Goal: Information Seeking & Learning: Compare options

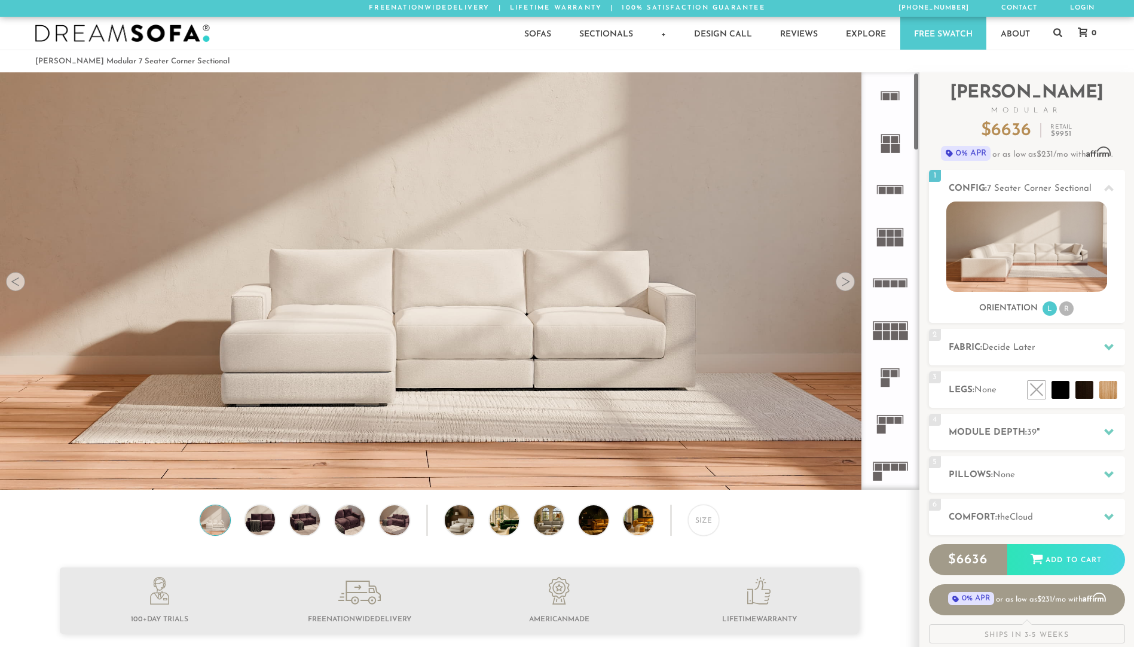
click at [842, 282] on div at bounding box center [845, 281] width 19 height 19
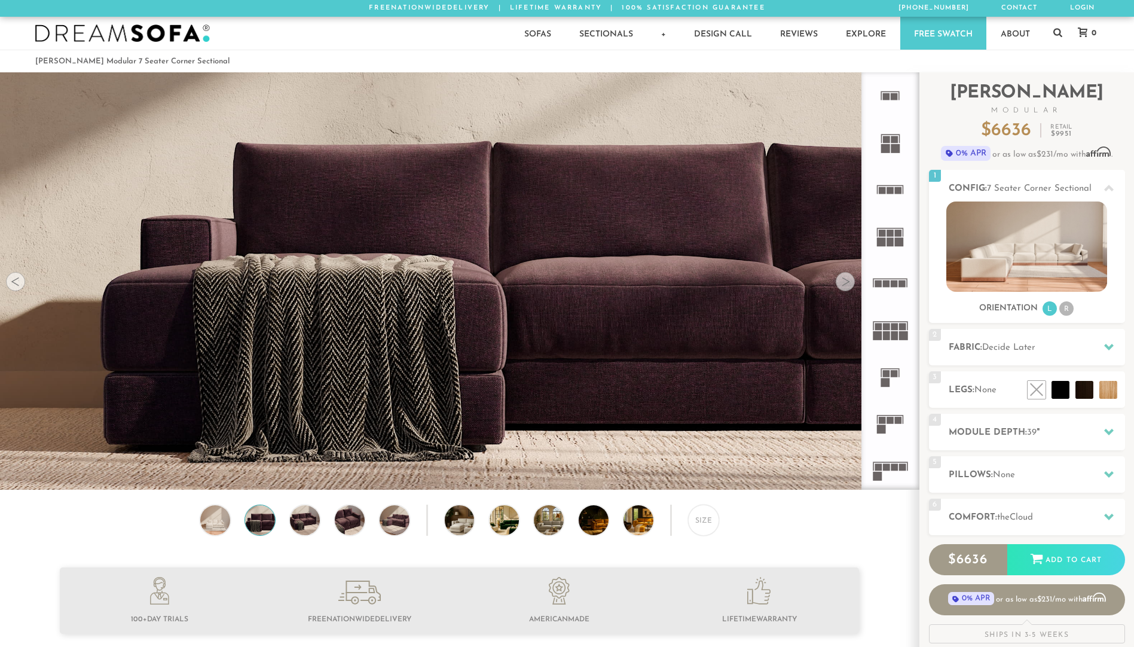
click at [842, 282] on div at bounding box center [845, 281] width 19 height 19
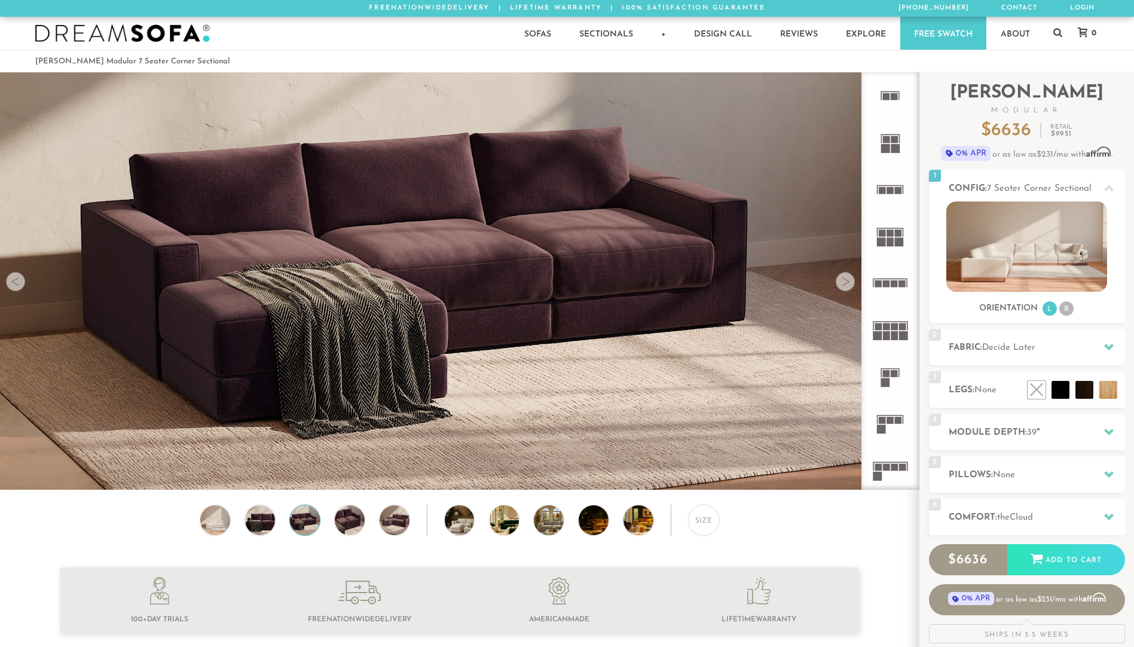
click at [842, 282] on div at bounding box center [845, 281] width 19 height 19
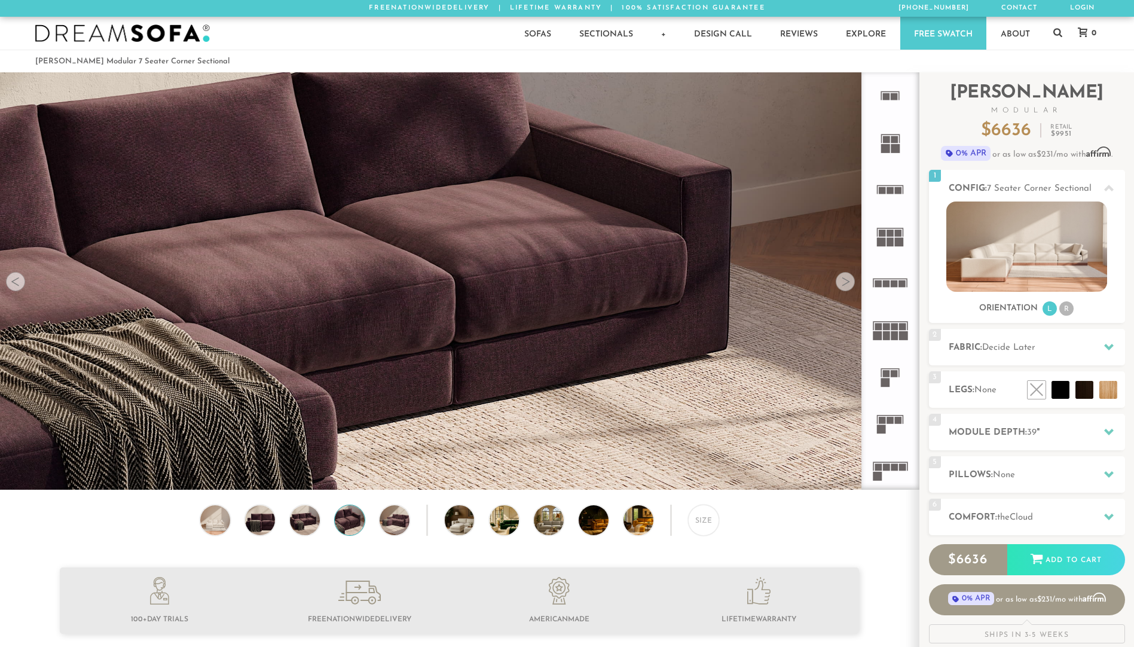
click at [842, 282] on div at bounding box center [845, 281] width 19 height 19
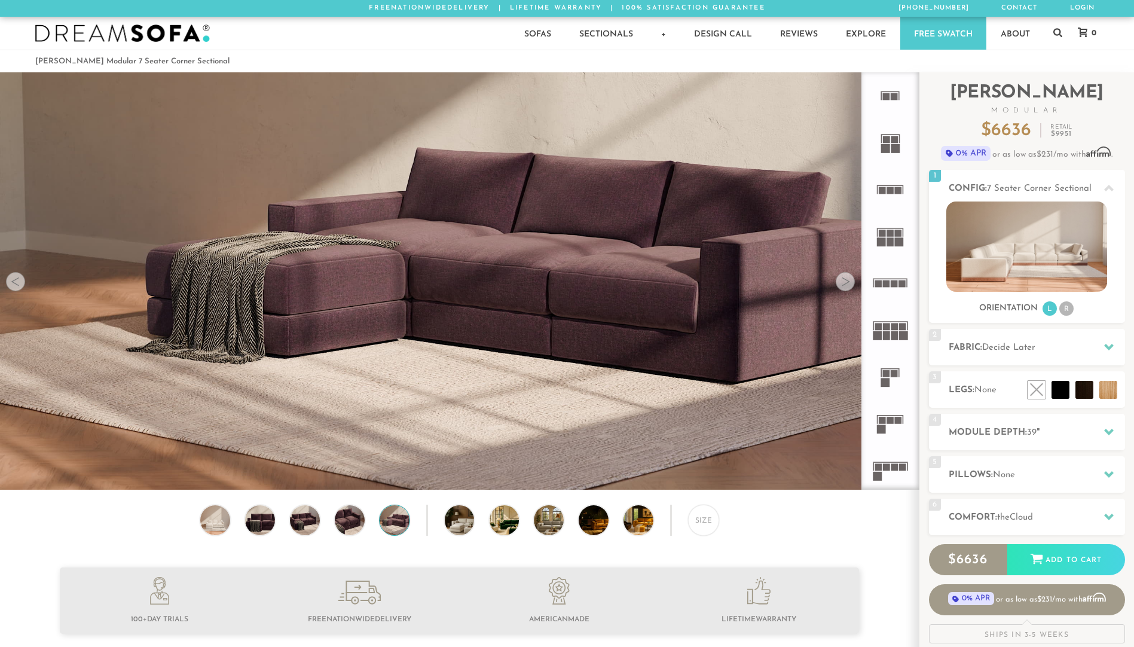
click at [842, 282] on div at bounding box center [845, 281] width 19 height 19
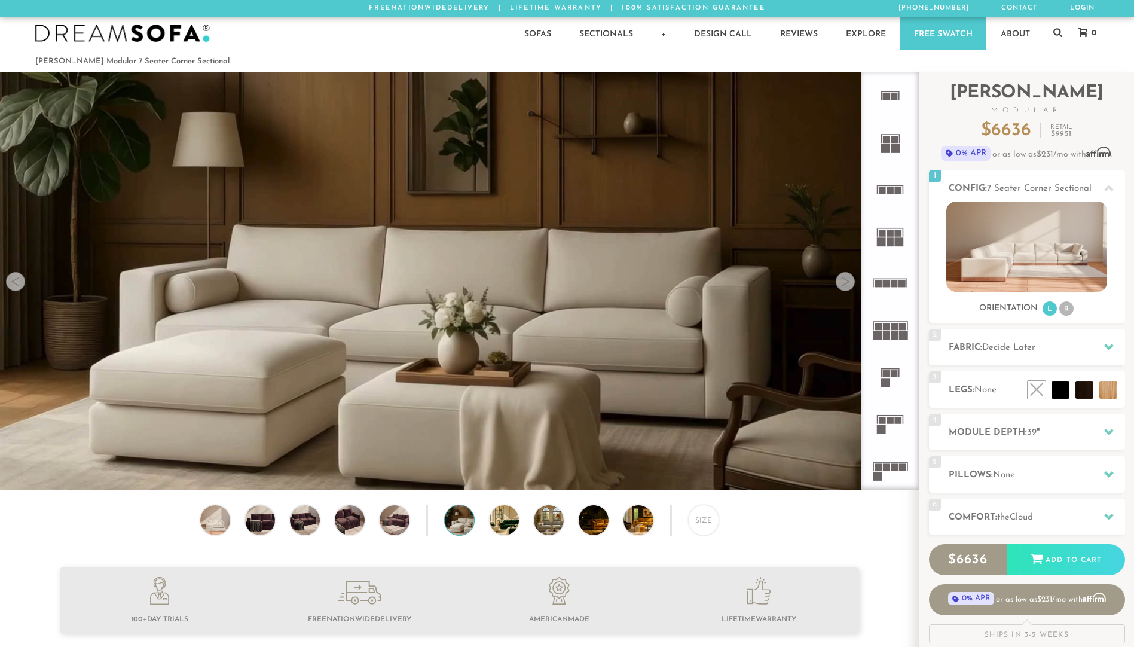
click at [842, 282] on div at bounding box center [845, 281] width 19 height 19
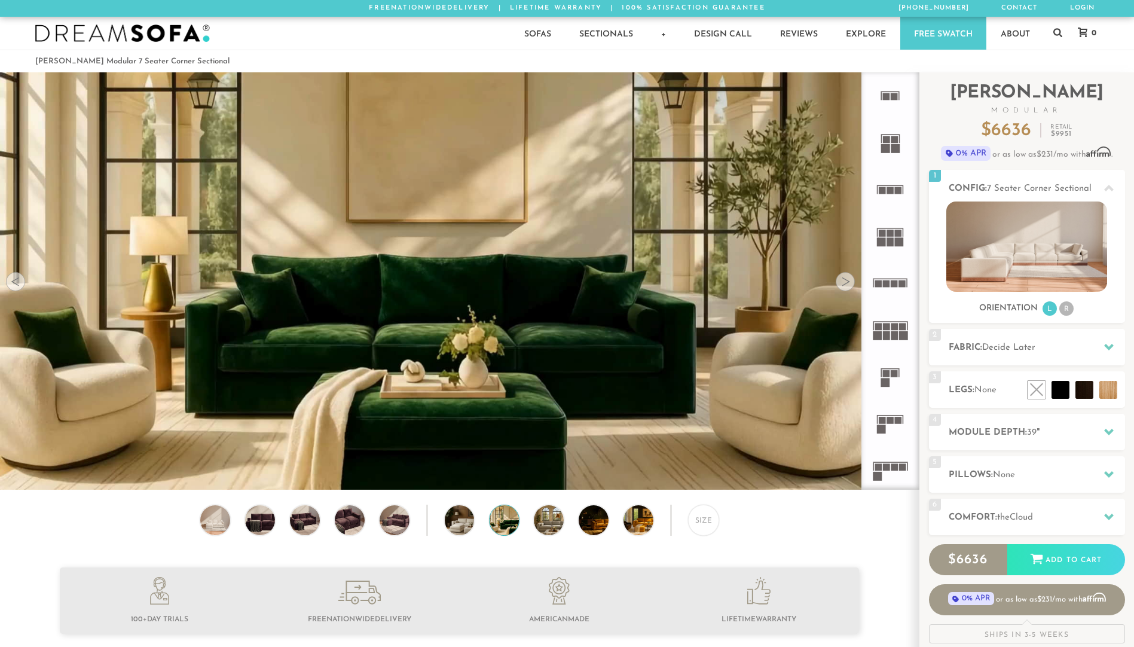
click at [842, 282] on div at bounding box center [845, 281] width 19 height 19
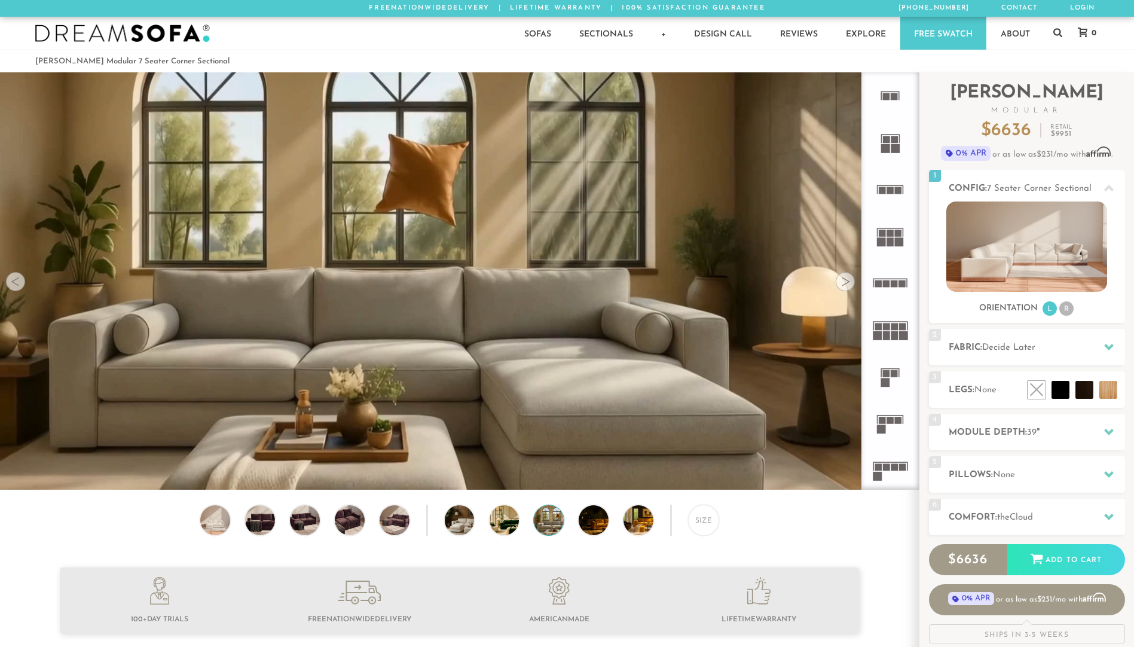
click at [842, 282] on div at bounding box center [845, 281] width 19 height 19
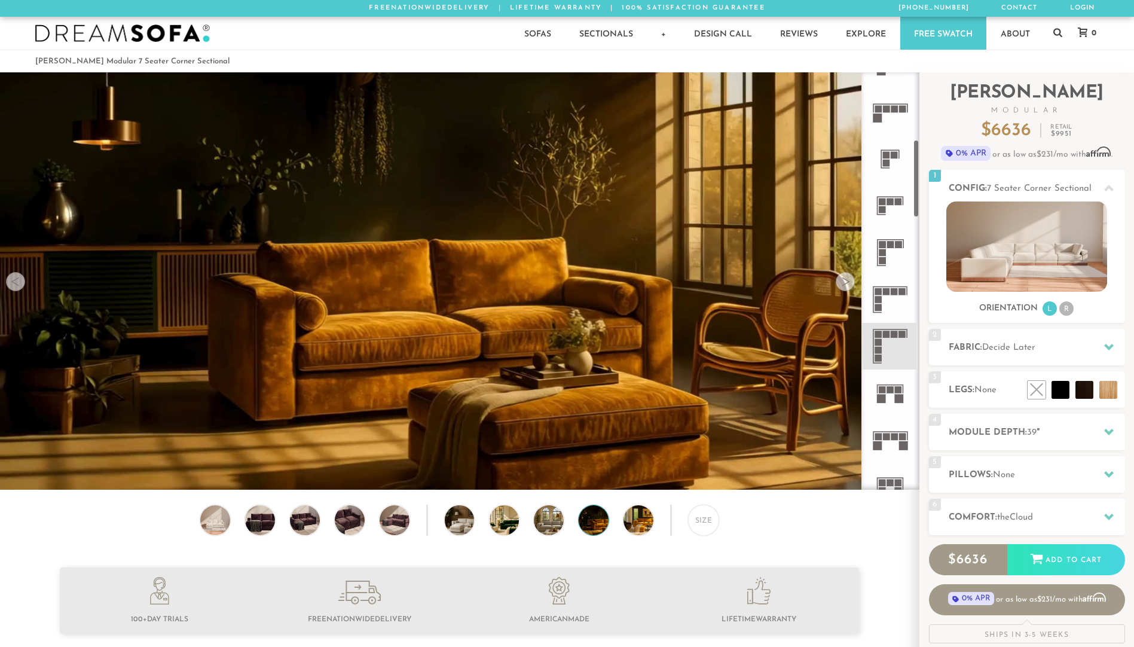
scroll to position [359, 0]
click at [887, 297] on icon at bounding box center [890, 299] width 47 height 47
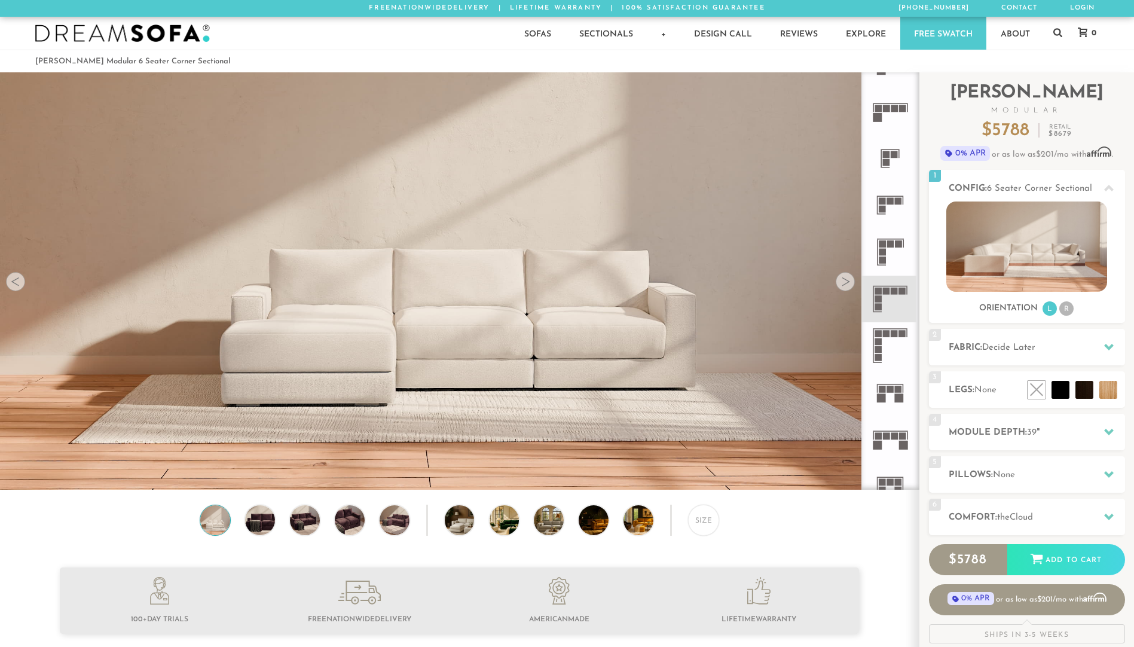
click at [898, 355] on icon at bounding box center [890, 345] width 47 height 47
click at [1082, 349] on h2 "Fabric: Decide Later" at bounding box center [1037, 348] width 176 height 14
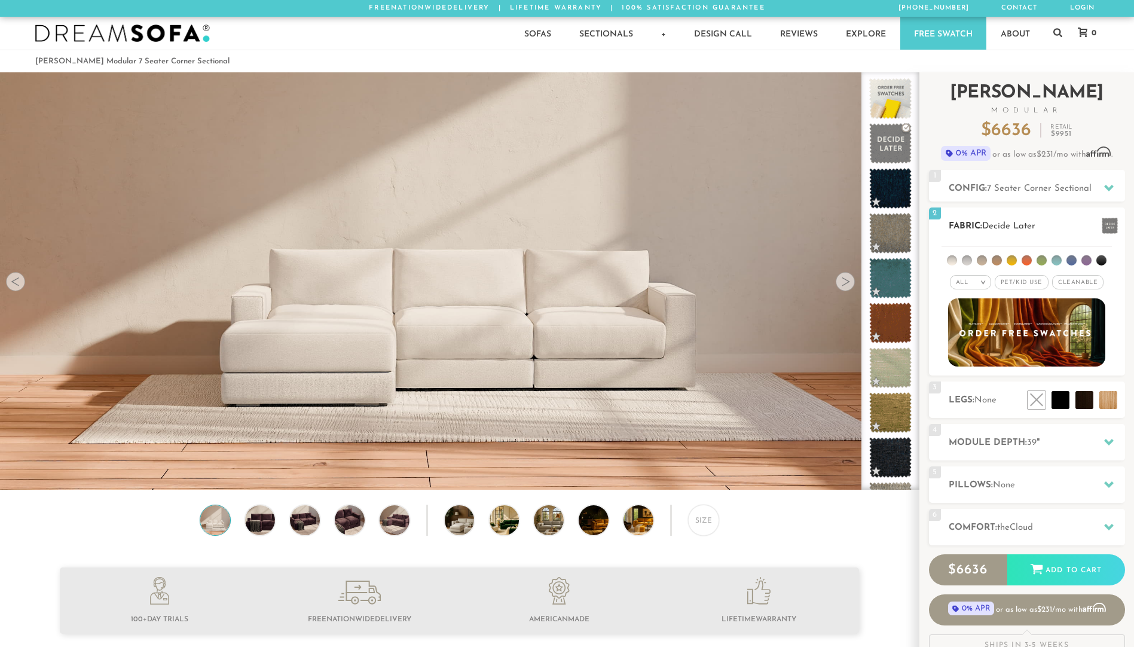
click at [1033, 280] on span "Pet/Kid Use x" at bounding box center [1022, 282] width 54 height 14
click at [1100, 283] on span "Cleanable x" at bounding box center [1081, 282] width 51 height 14
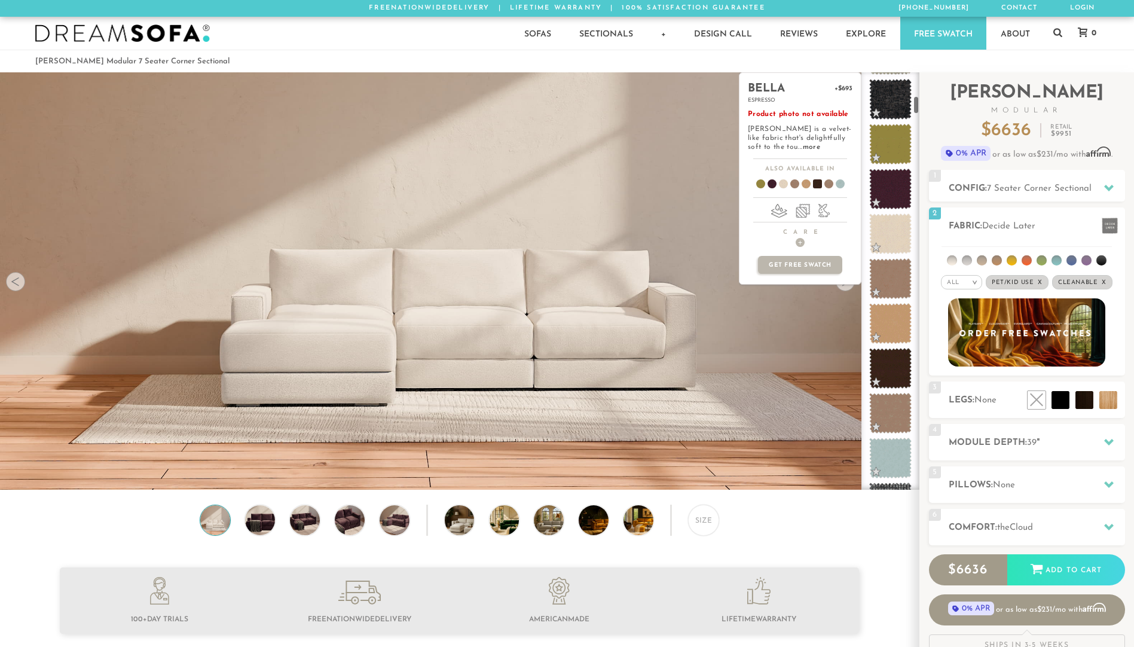
scroll to position [542, 0]
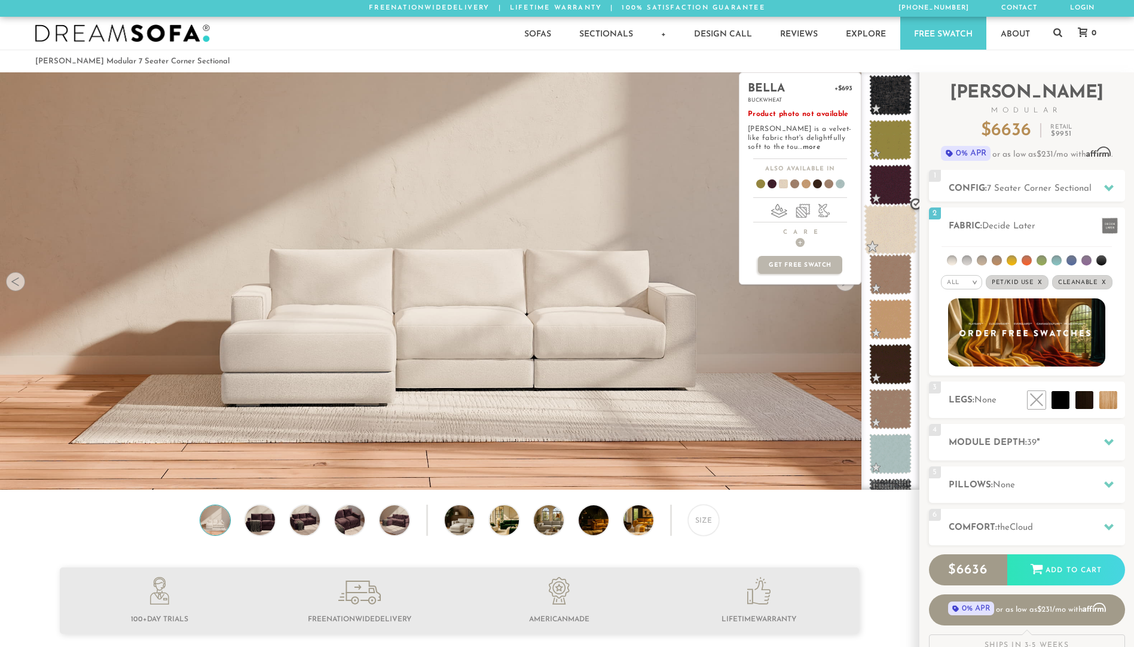
click at [887, 232] on span at bounding box center [890, 229] width 53 height 51
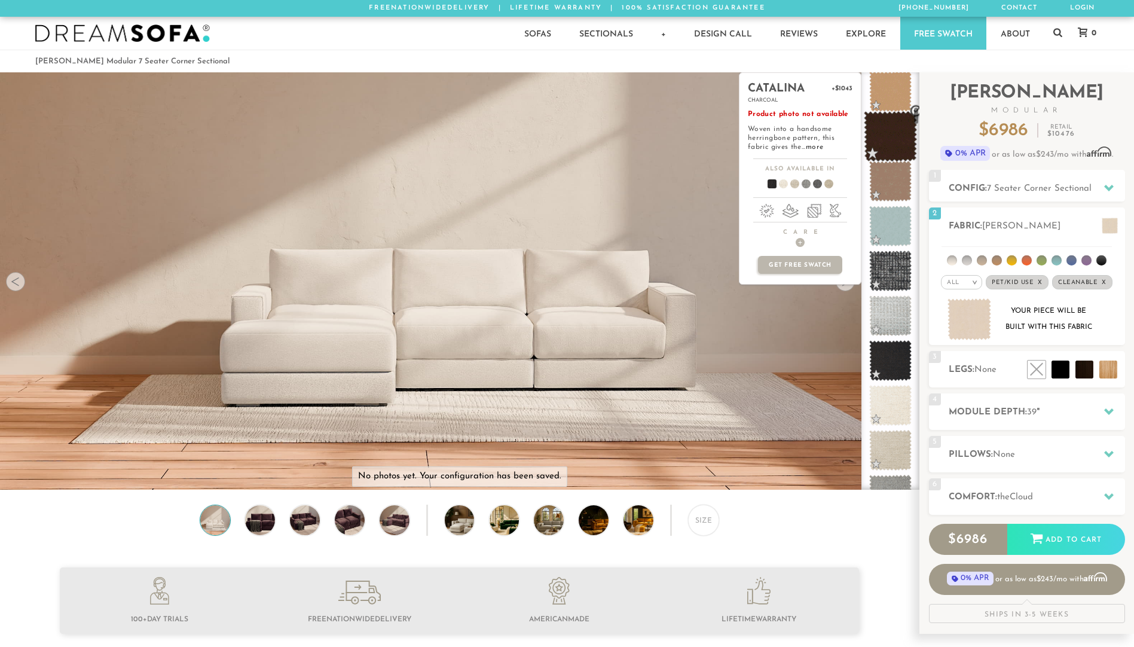
scroll to position [783, 0]
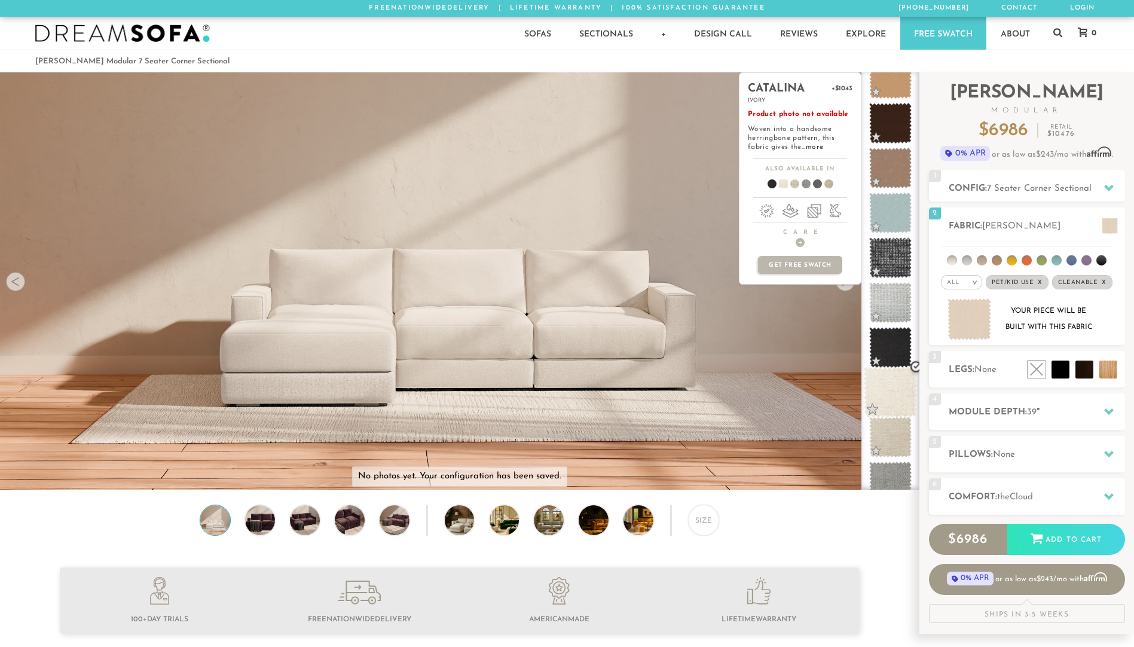
click at [893, 384] on span at bounding box center [890, 392] width 53 height 51
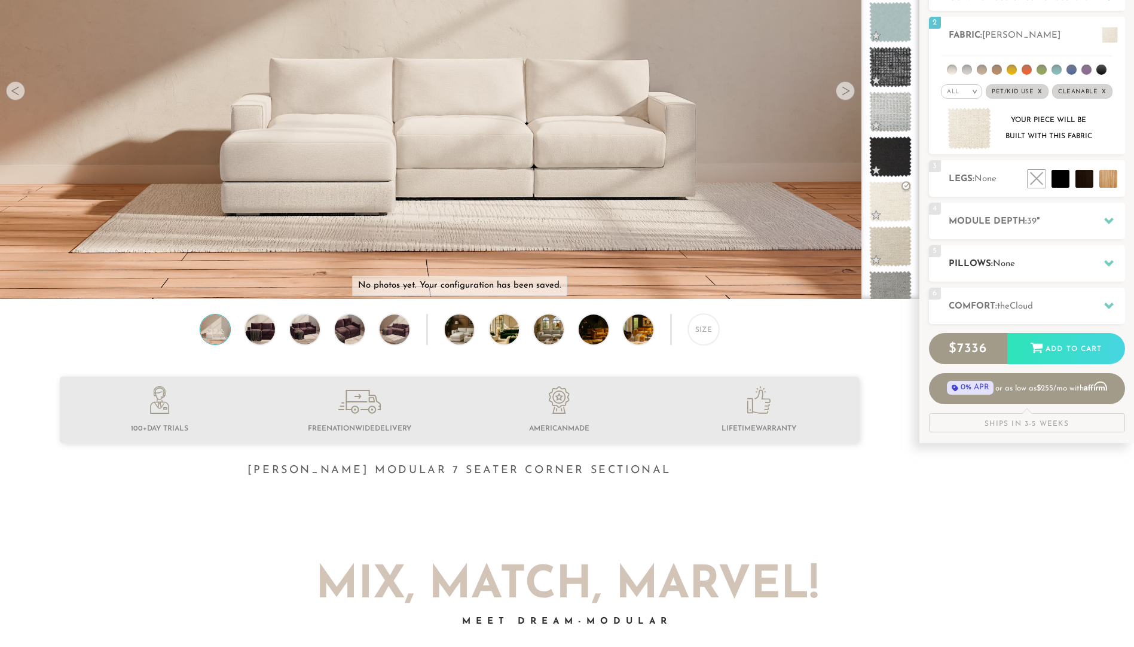
scroll to position [178, 0]
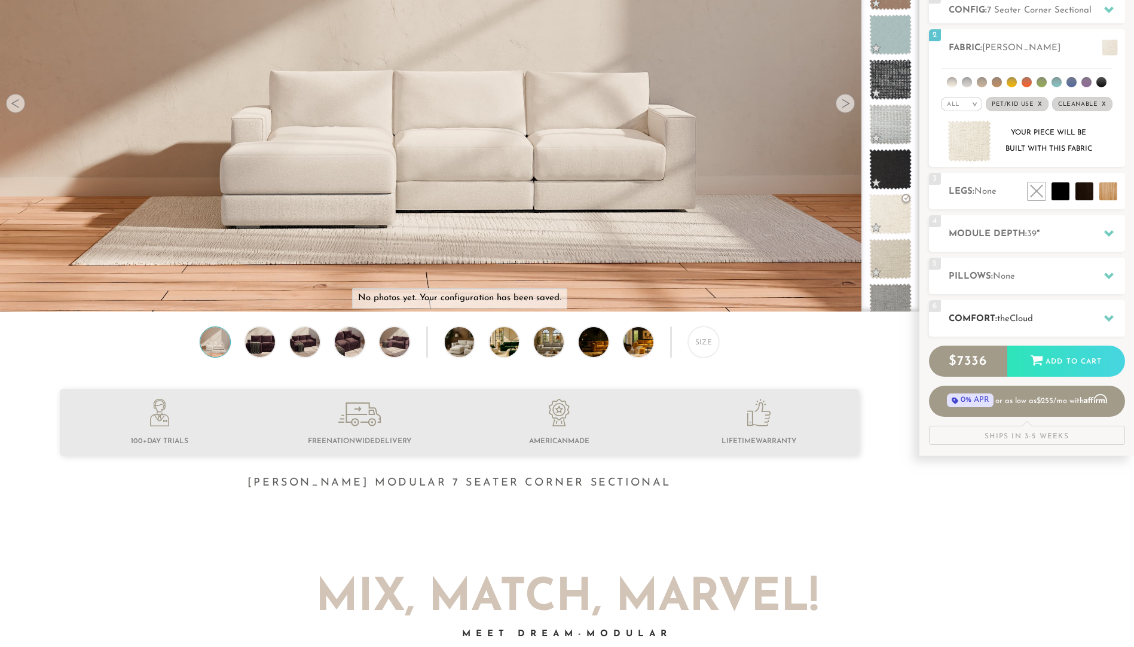
click at [1061, 317] on h2 "Comfort: the Cloud" at bounding box center [1037, 319] width 176 height 14
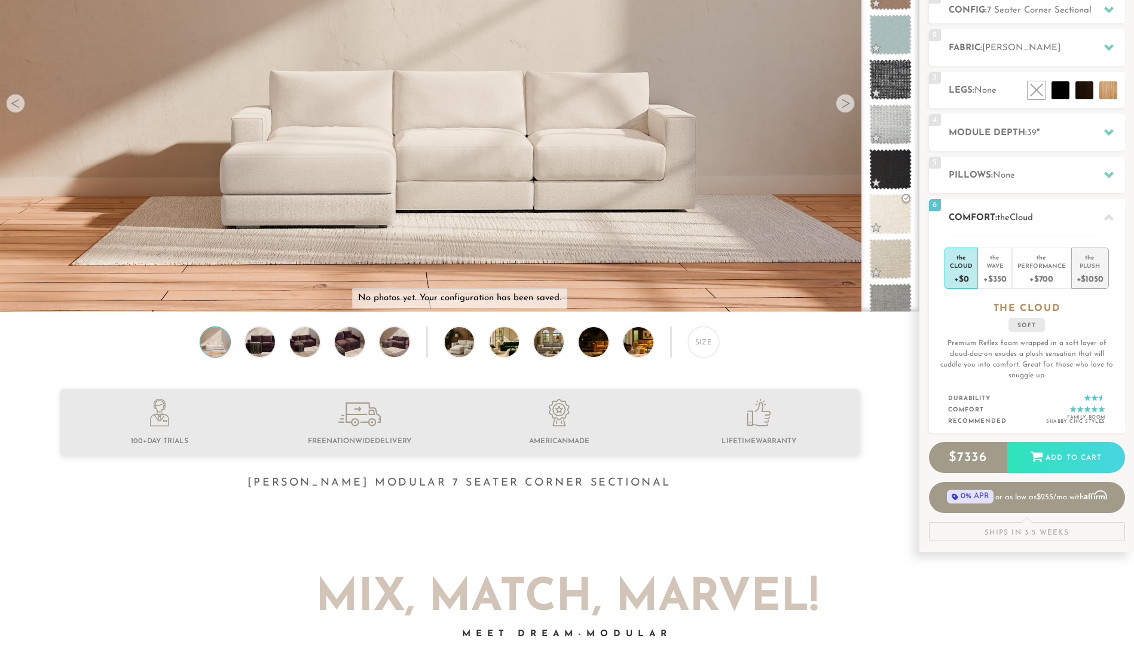
click at [1089, 258] on div "the" at bounding box center [1090, 255] width 27 height 12
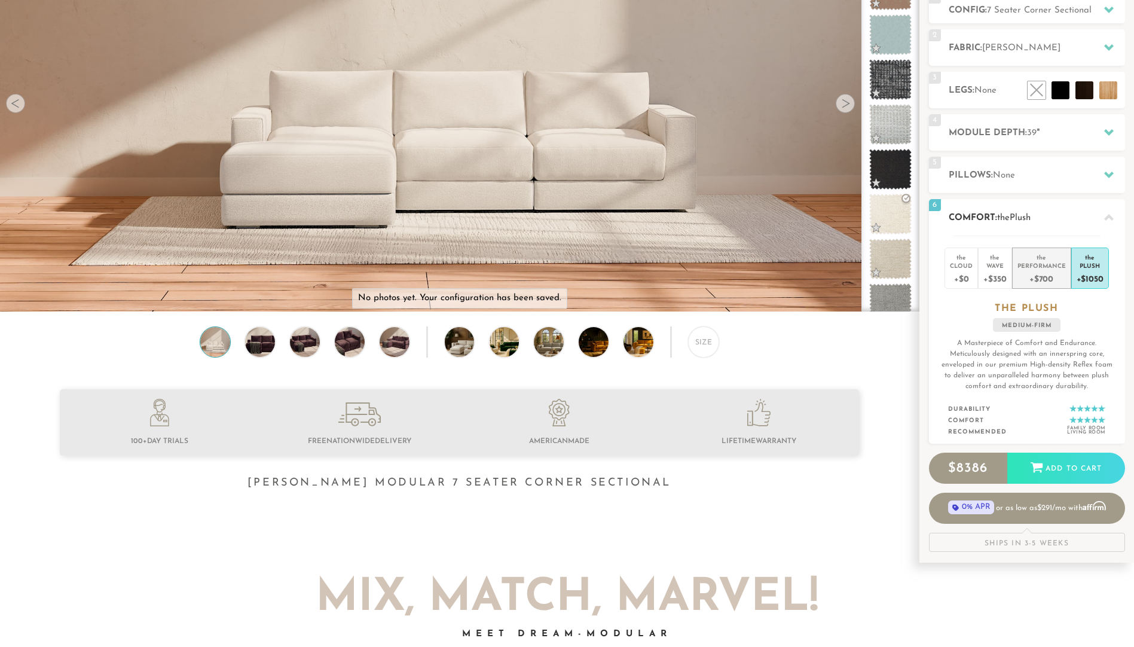
click at [1042, 274] on div "+$700" at bounding box center [1042, 278] width 48 height 17
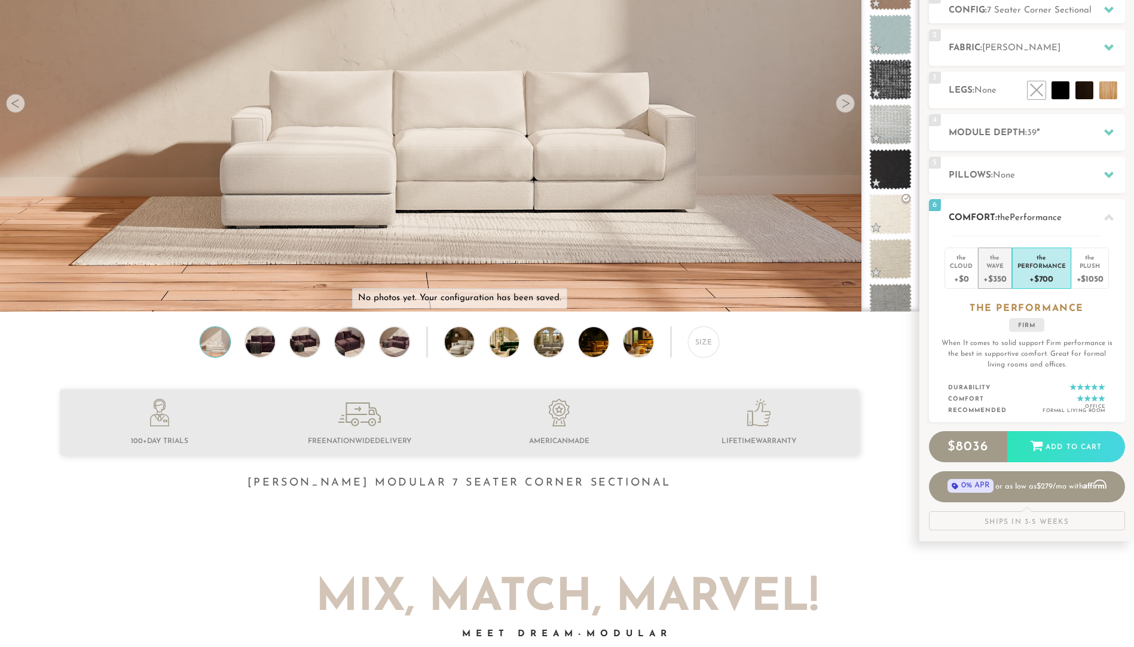
click at [995, 269] on div "Wave" at bounding box center [995, 265] width 23 height 8
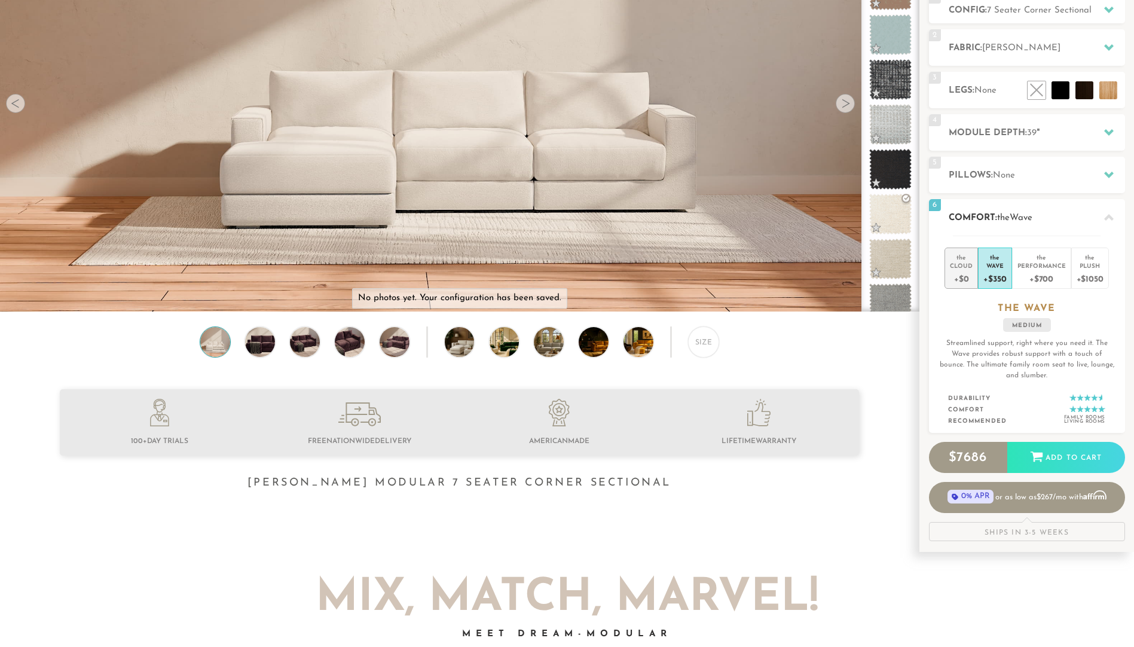
click at [965, 268] on div "Cloud" at bounding box center [961, 265] width 23 height 8
click at [1083, 265] on div "Plush" at bounding box center [1090, 265] width 27 height 8
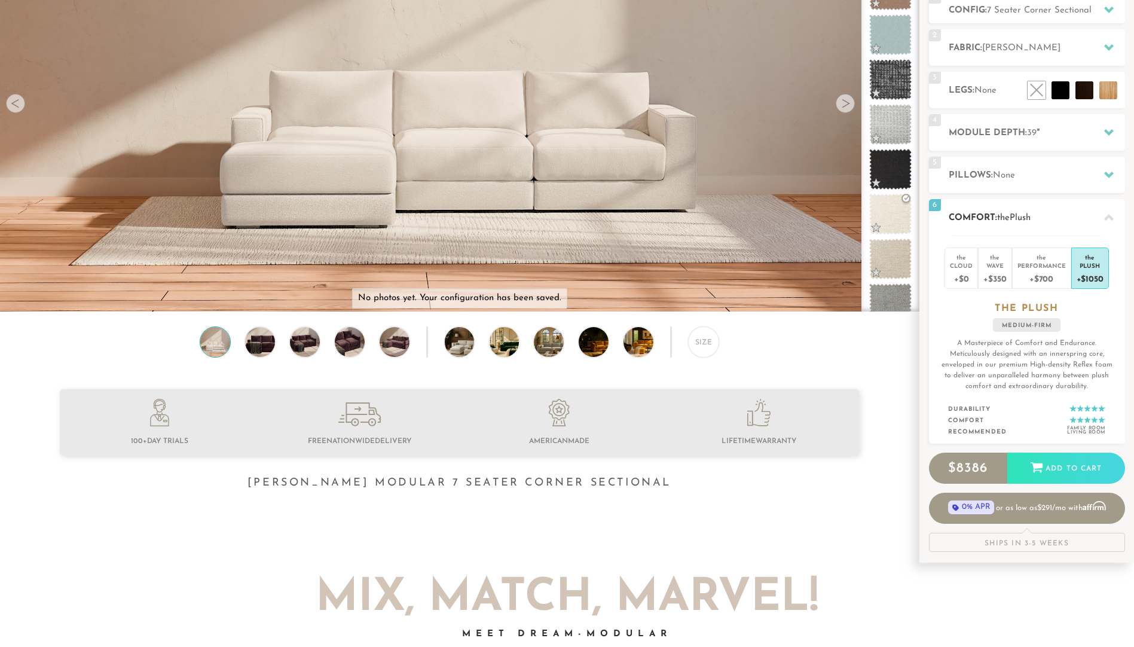
scroll to position [0, 0]
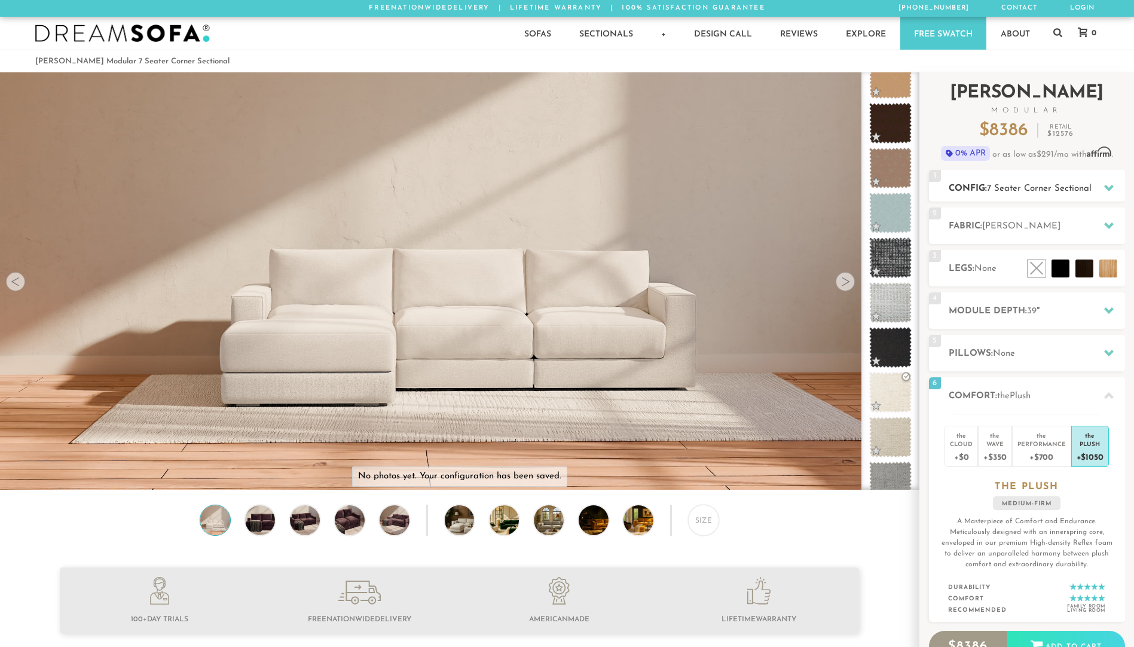
click at [1025, 188] on span "7 Seater Corner Sectional" at bounding box center [1039, 188] width 105 height 9
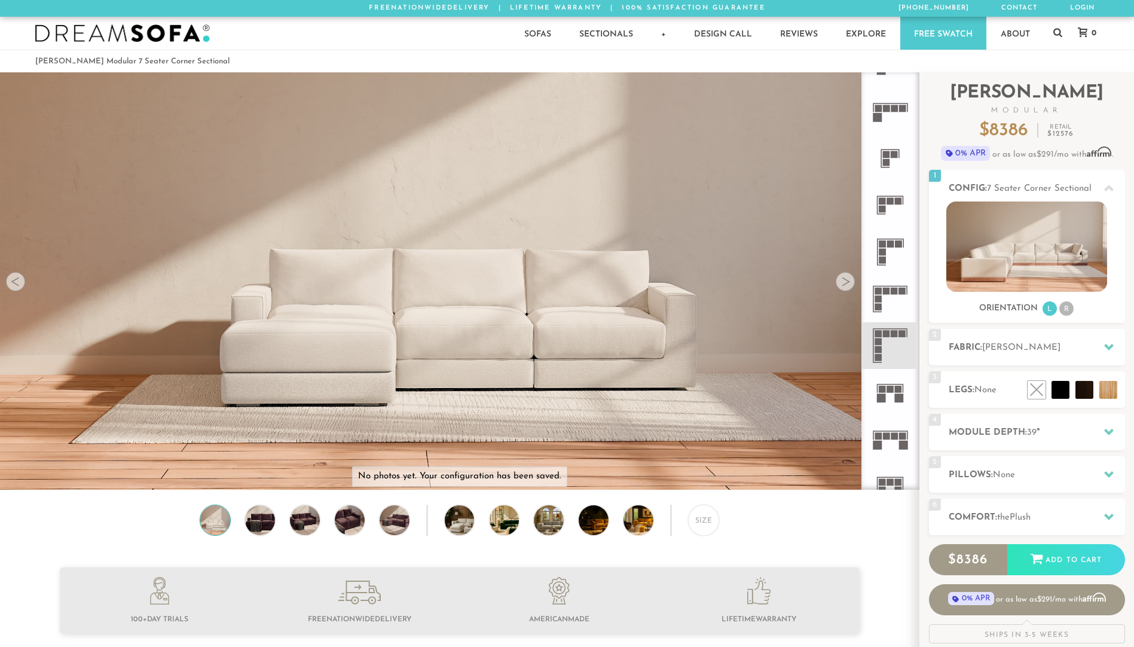
click at [888, 250] on icon at bounding box center [890, 251] width 47 height 47
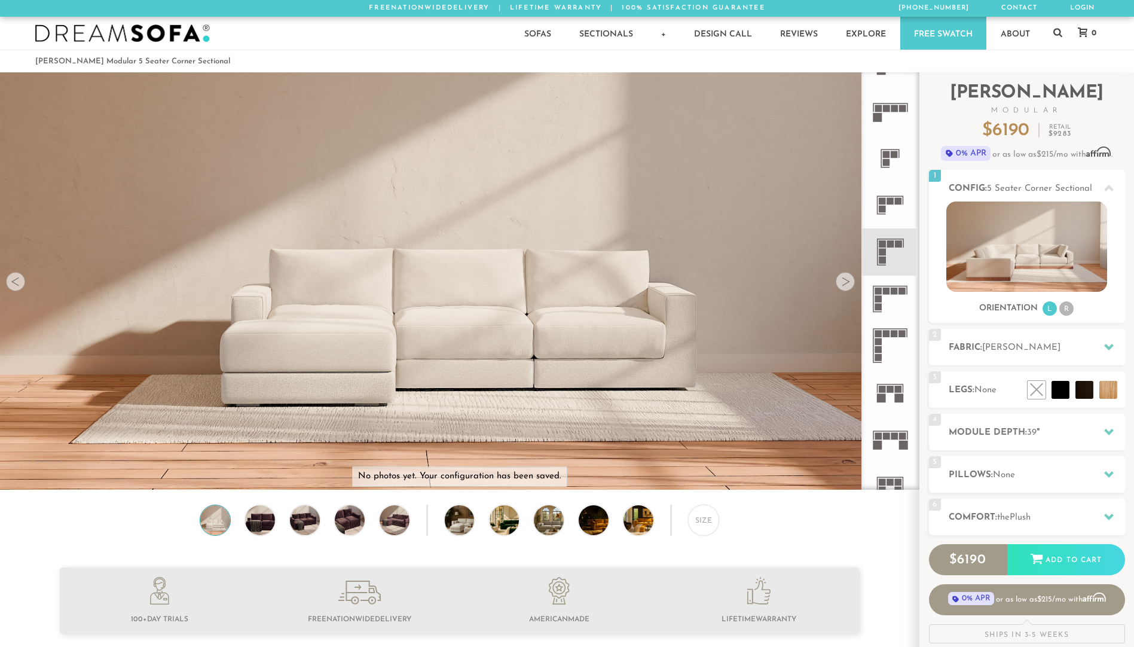
click at [891, 295] on icon at bounding box center [890, 299] width 47 height 47
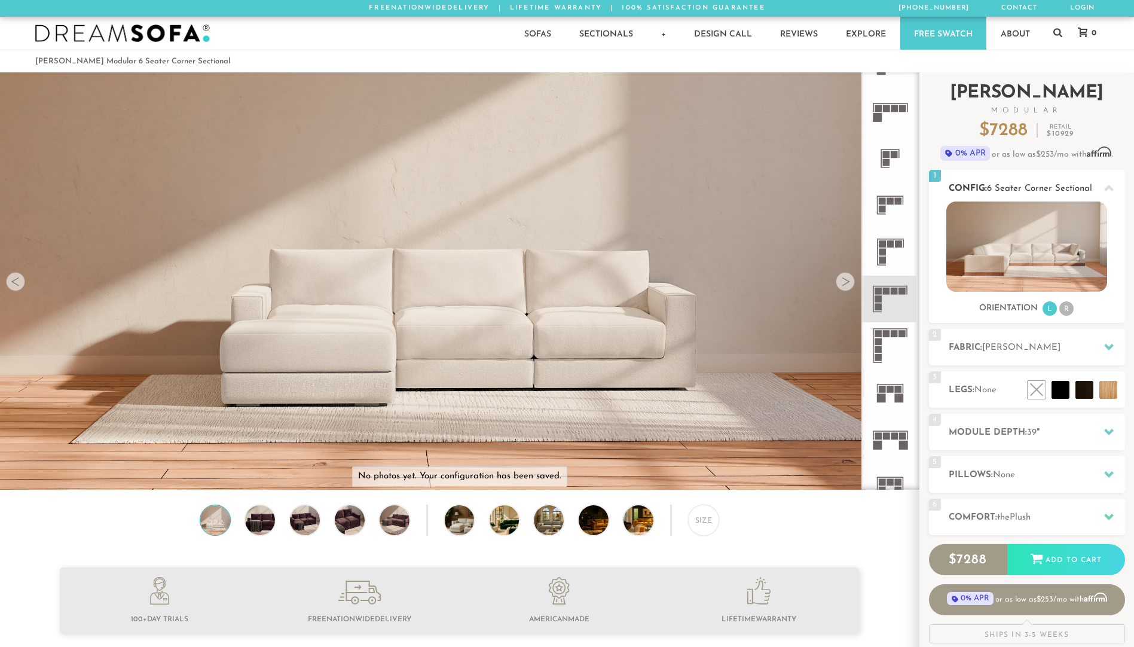
click at [1059, 251] on img at bounding box center [1026, 246] width 161 height 90
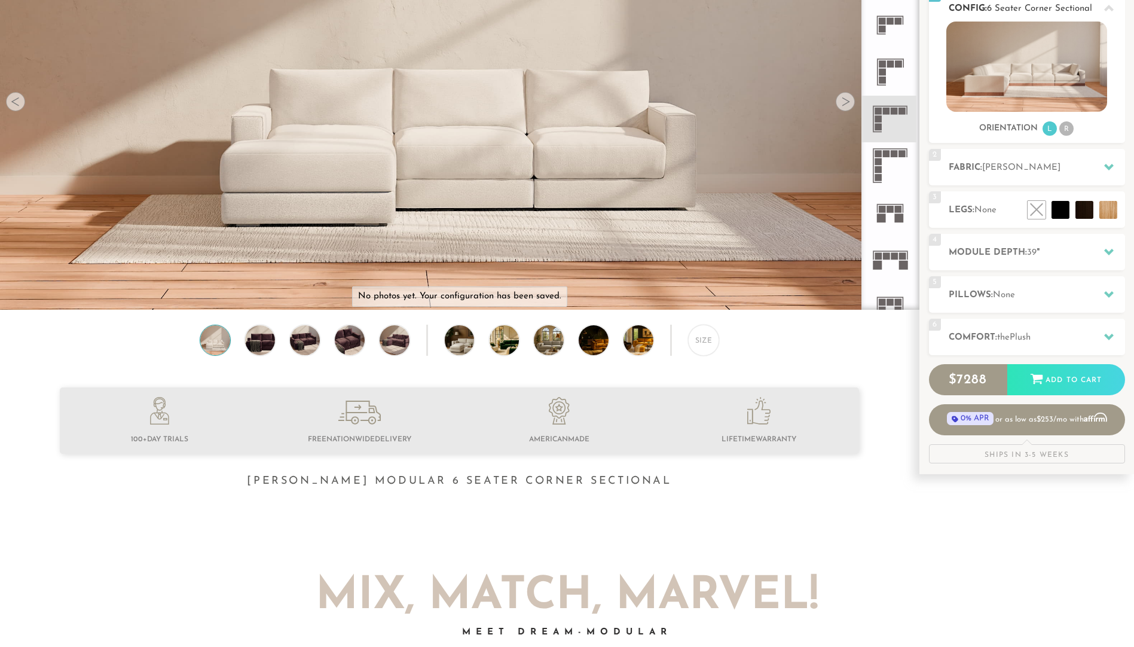
scroll to position [179, 0]
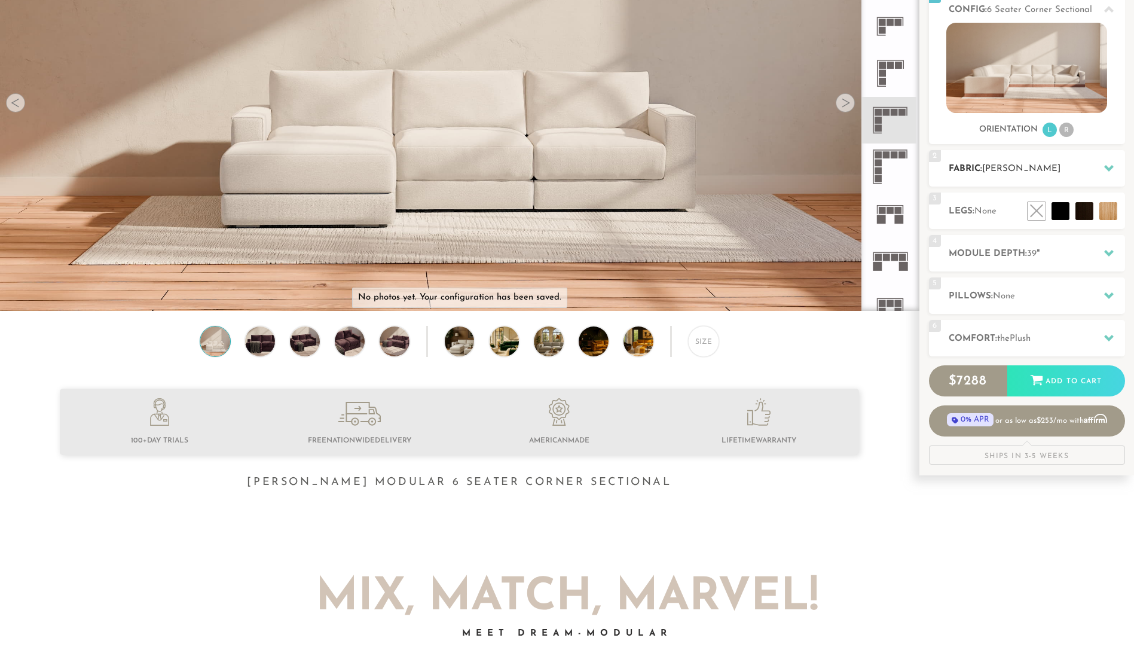
click at [1073, 164] on h2 "Fabric: [PERSON_NAME]" at bounding box center [1037, 169] width 176 height 14
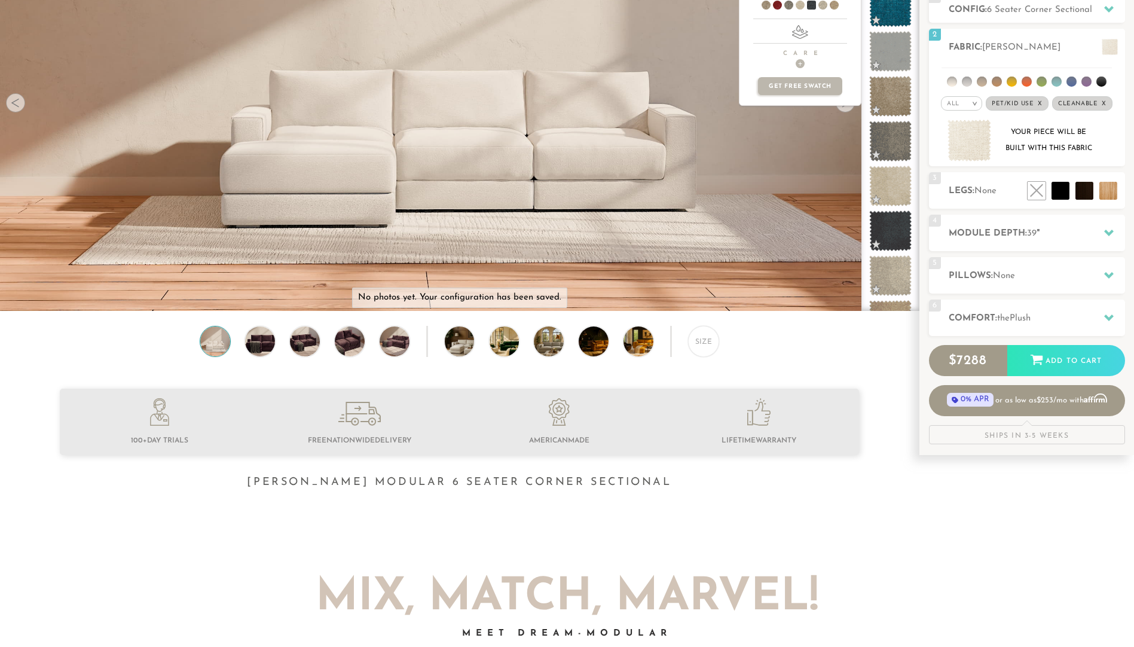
scroll to position [1978, 0]
click at [890, 188] on span at bounding box center [890, 184] width 53 height 51
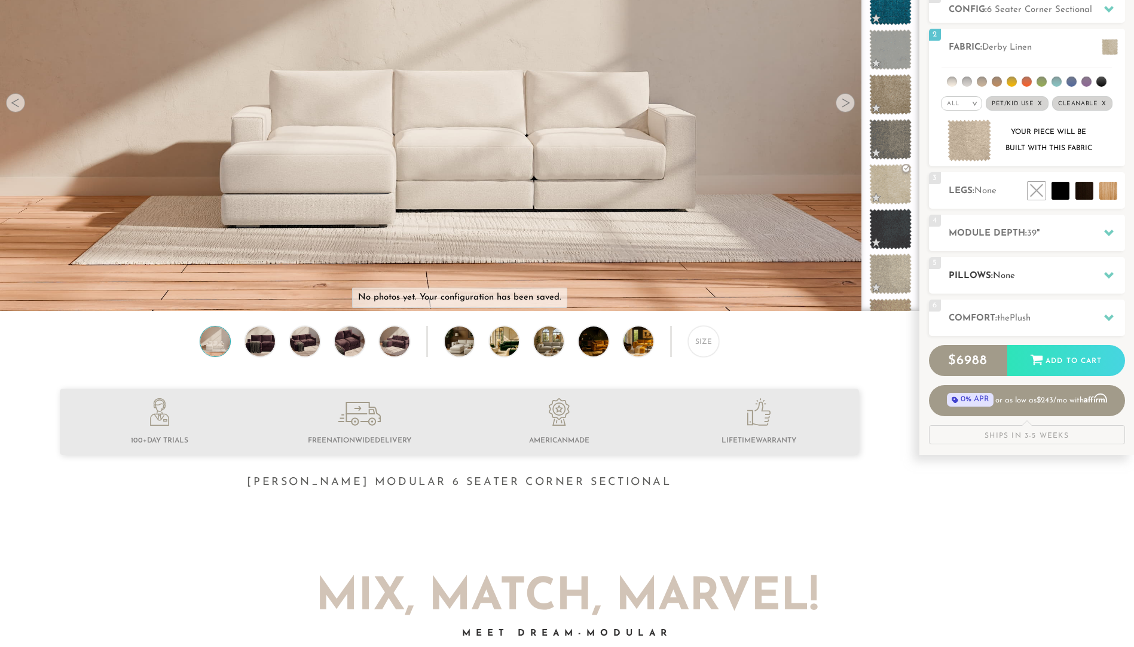
click at [1090, 264] on div "5 Pillows: None" at bounding box center [1027, 275] width 196 height 36
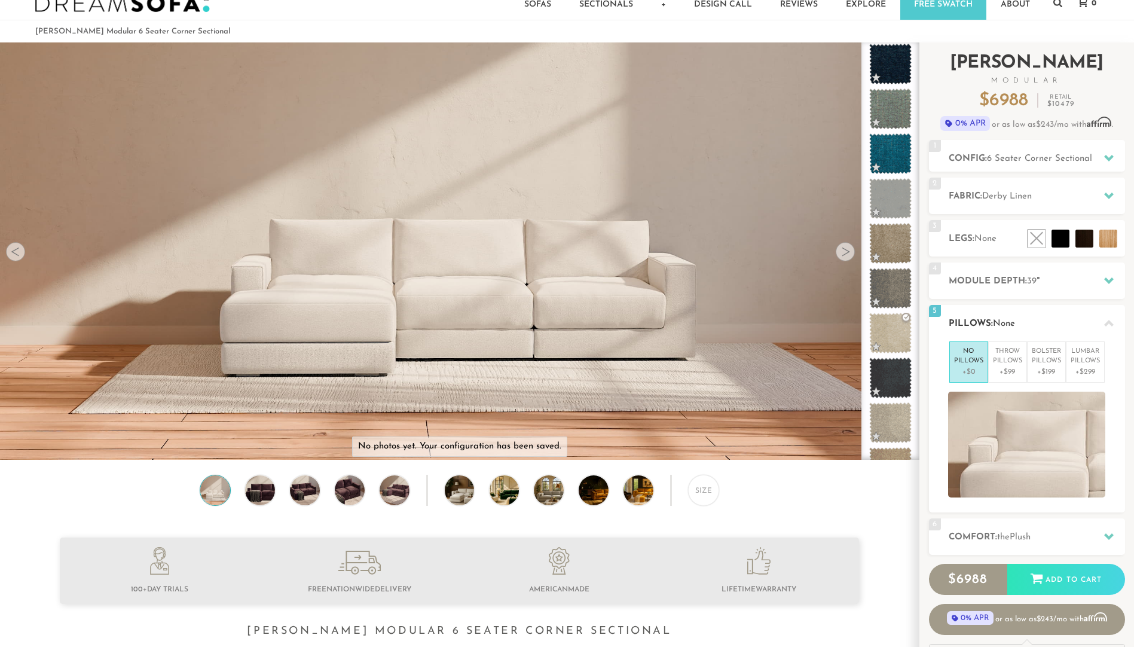
scroll to position [0, 0]
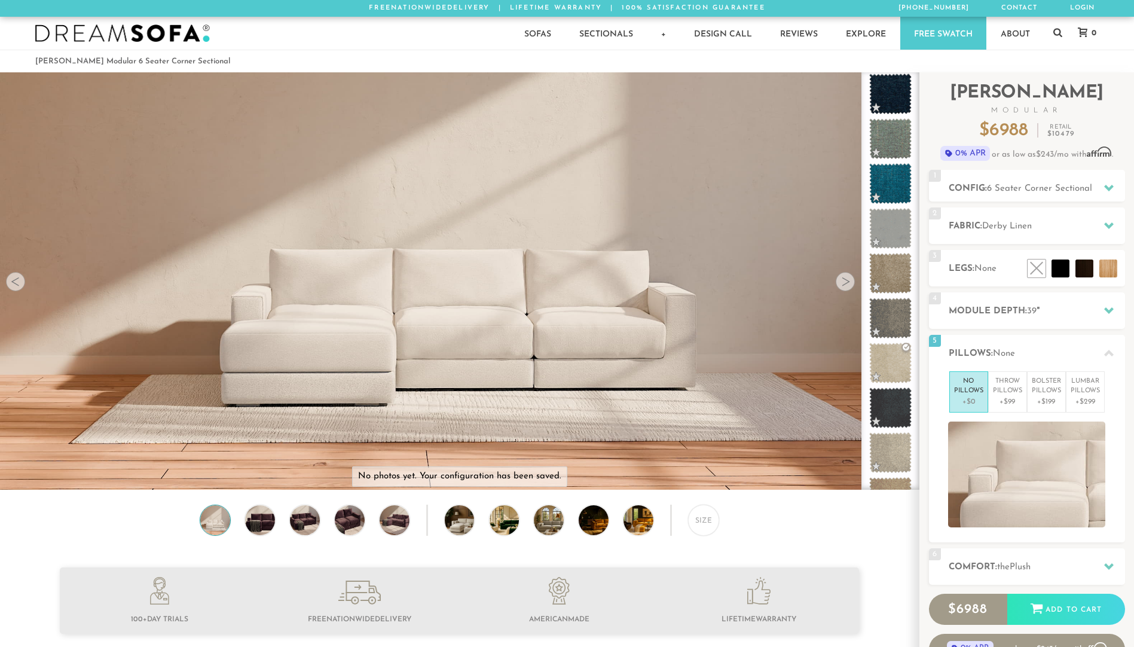
click at [842, 279] on div at bounding box center [845, 281] width 19 height 19
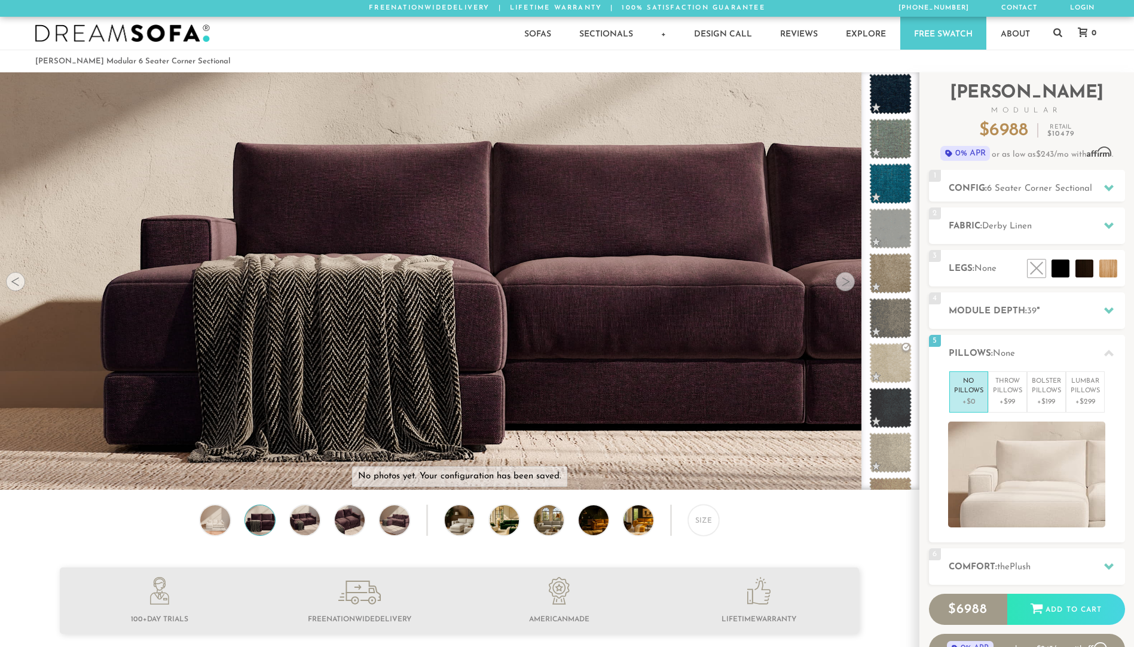
click at [842, 279] on div at bounding box center [845, 281] width 19 height 19
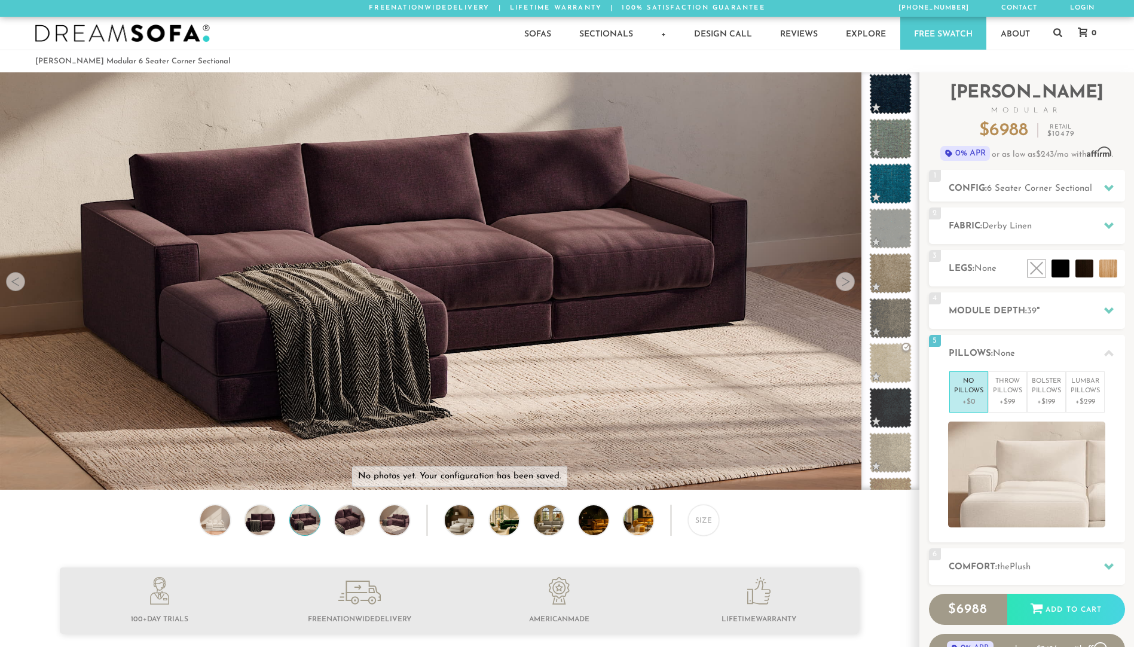
click at [842, 279] on div at bounding box center [845, 281] width 19 height 19
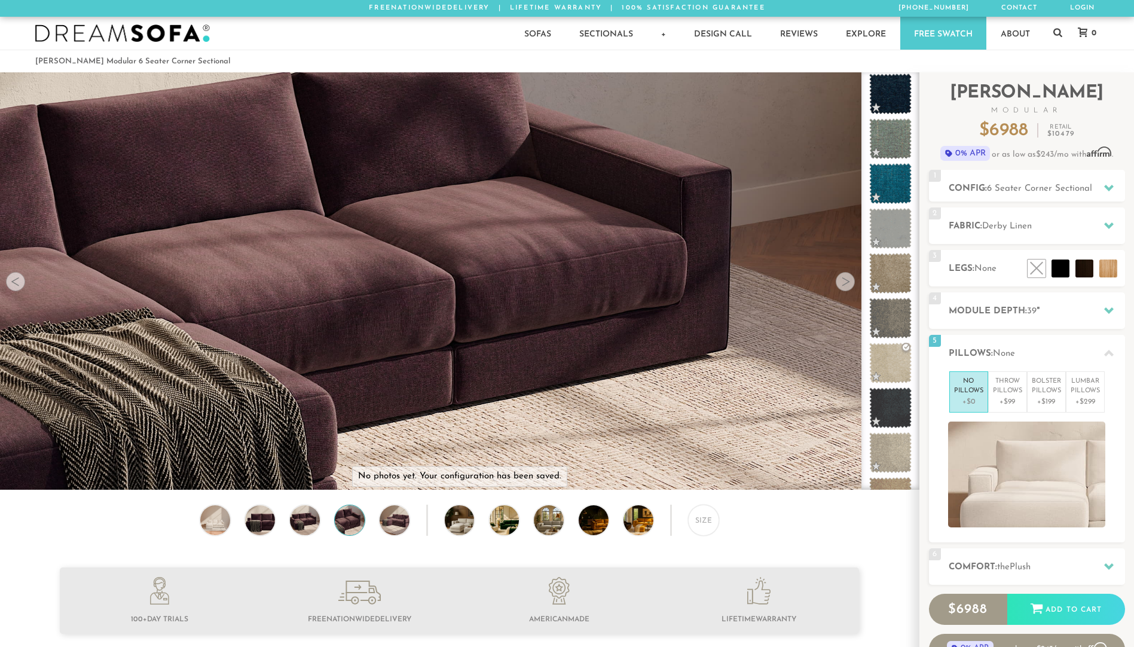
click at [842, 279] on div at bounding box center [845, 281] width 19 height 19
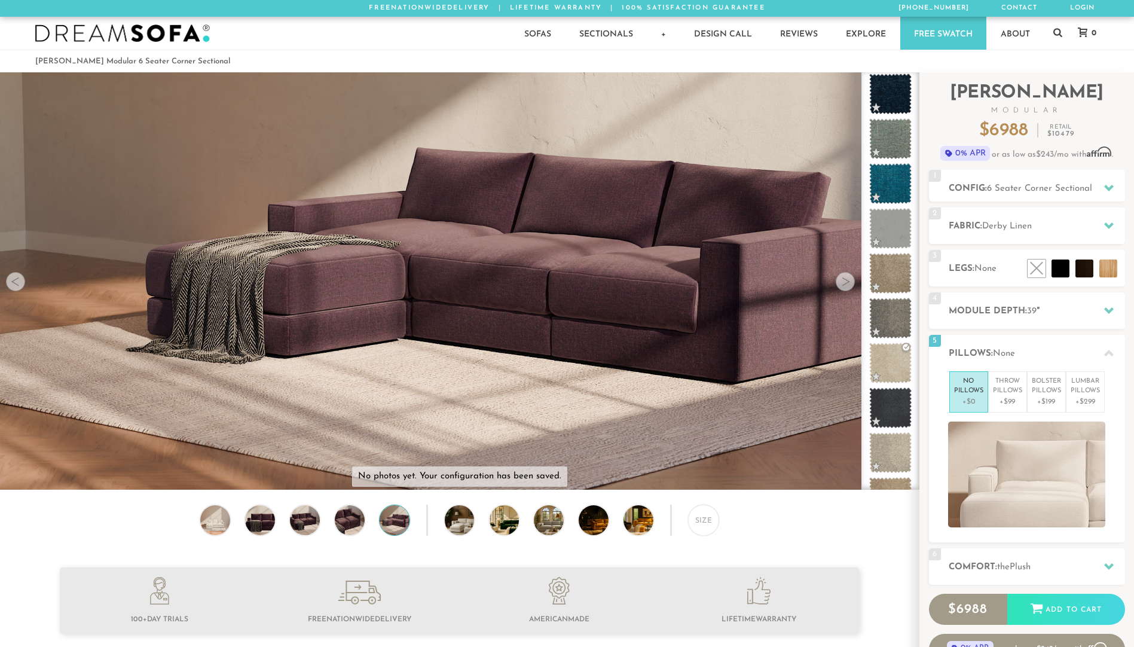
click at [842, 279] on div at bounding box center [845, 281] width 19 height 19
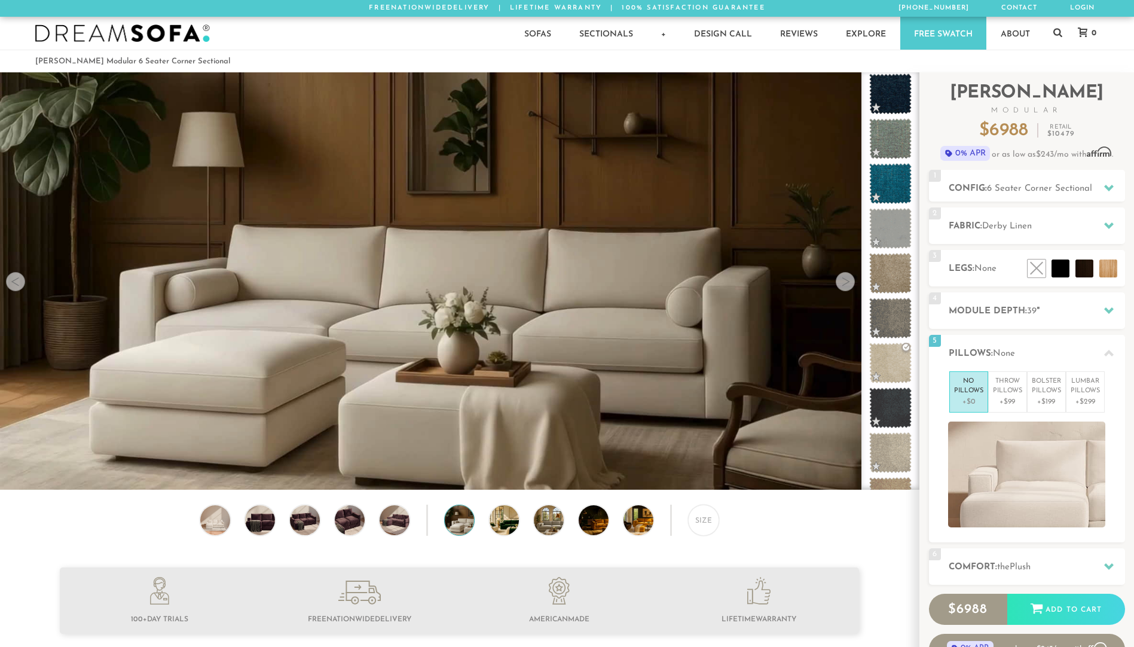
click at [842, 282] on div at bounding box center [845, 281] width 19 height 19
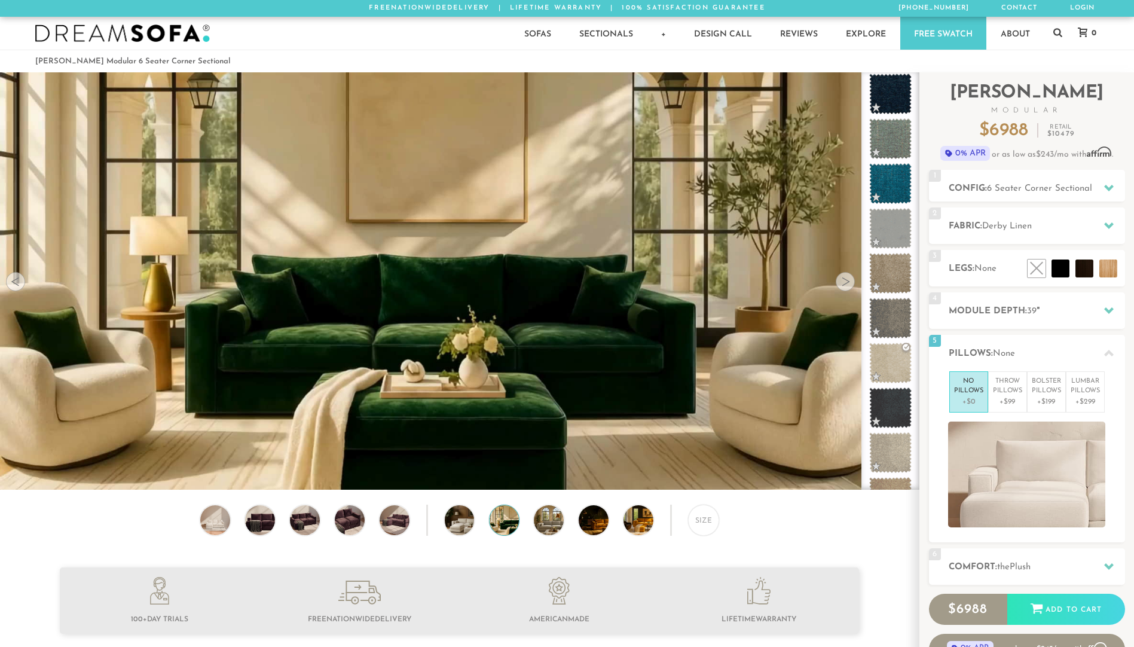
click at [842, 282] on div at bounding box center [845, 281] width 19 height 19
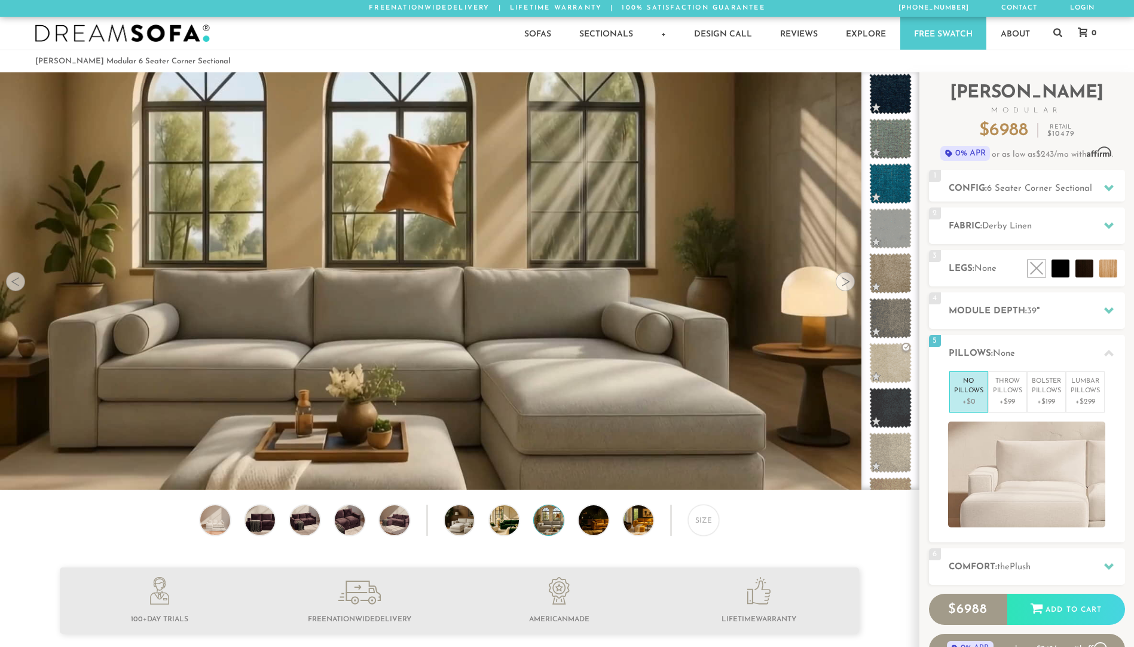
click at [842, 282] on div at bounding box center [845, 281] width 19 height 19
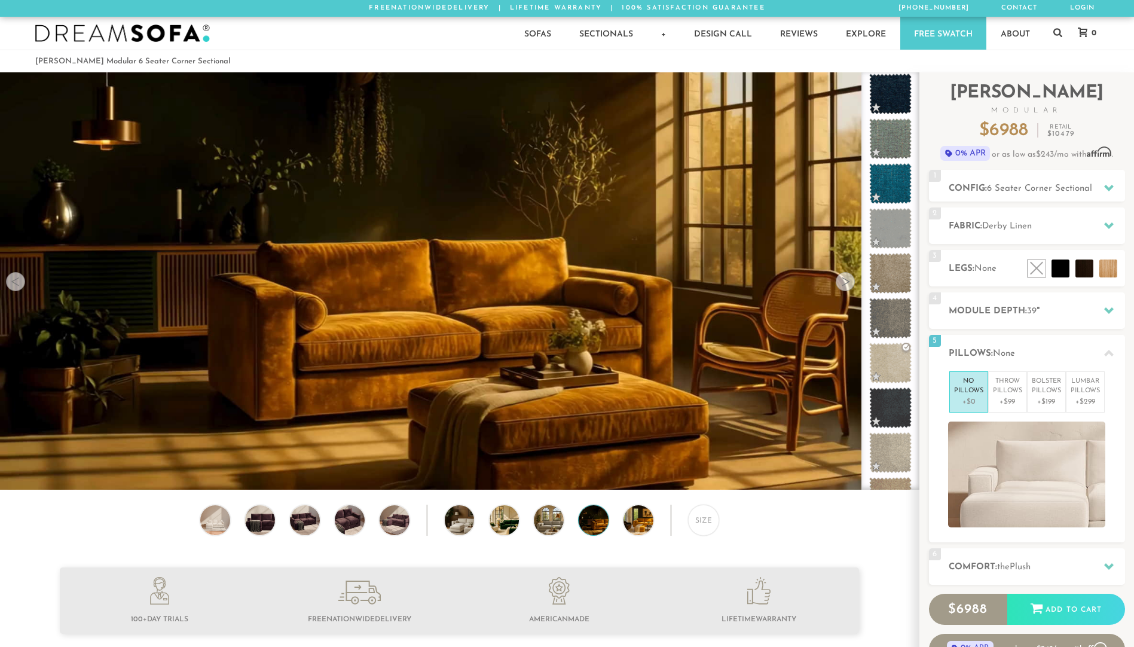
click at [842, 282] on div at bounding box center [845, 281] width 19 height 19
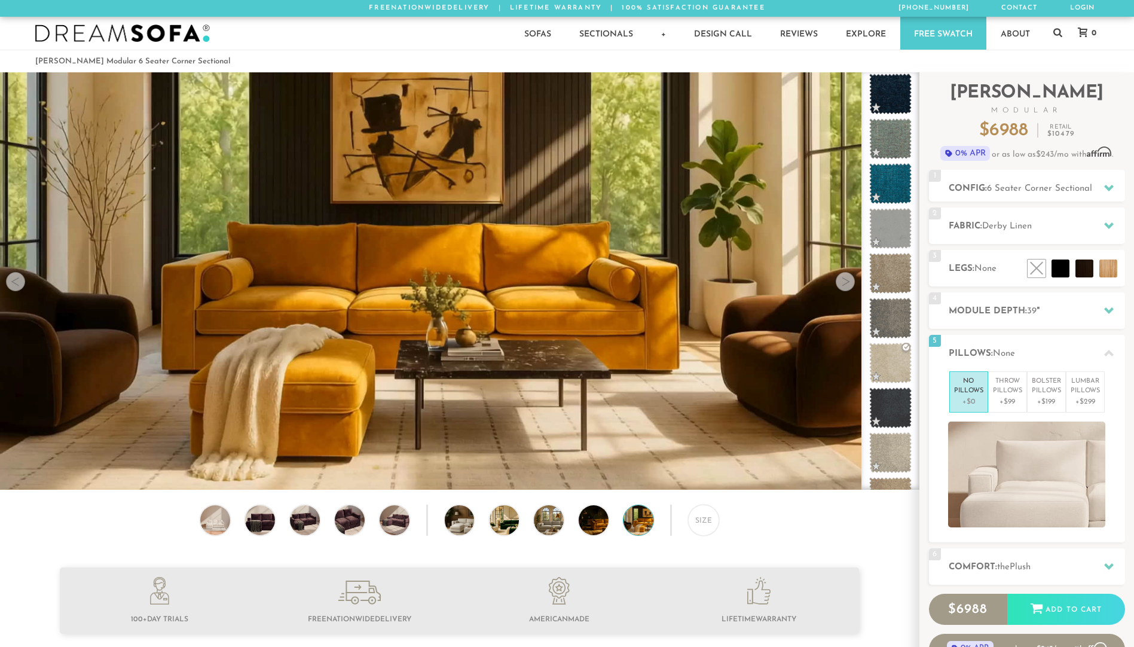
click at [842, 282] on div at bounding box center [845, 281] width 19 height 19
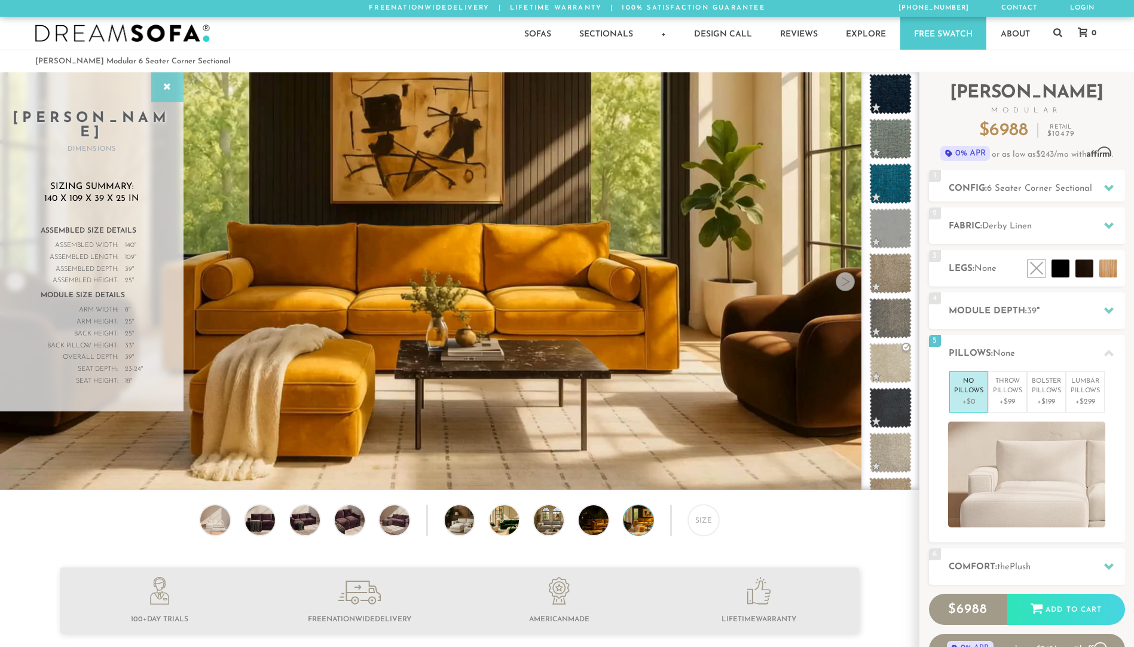
click at [167, 85] on icon at bounding box center [167, 88] width 13 height 10
